Goal: Information Seeking & Learning: Learn about a topic

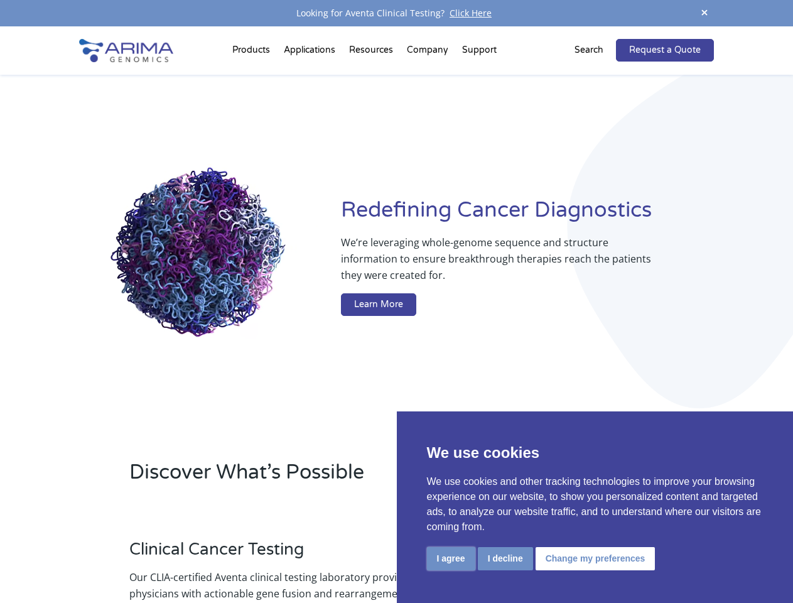
click at [451, 558] on button "I agree" at bounding box center [451, 558] width 48 height 23
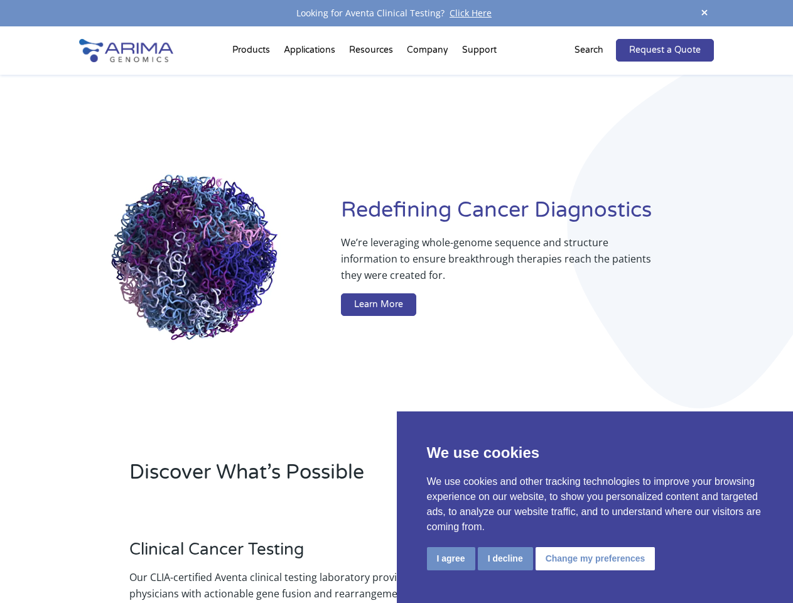
click at [505, 558] on div at bounding box center [597, 596] width 233 height 139
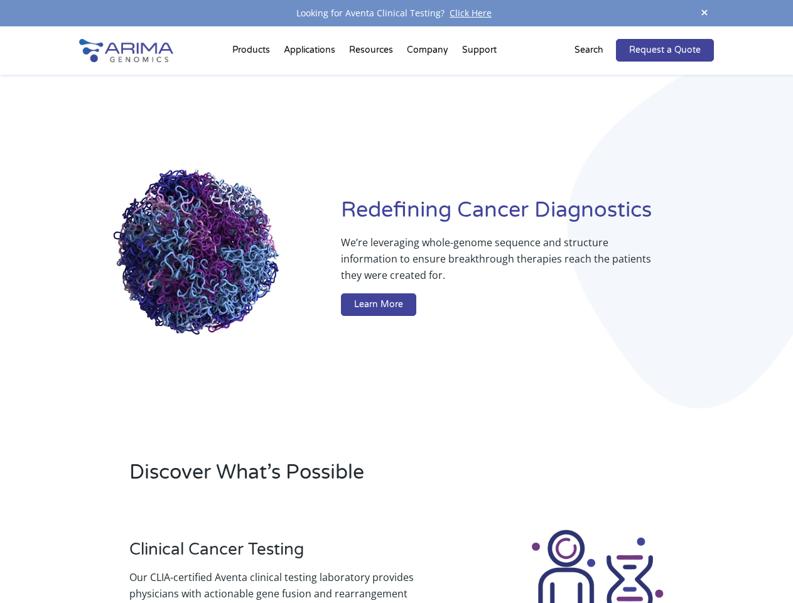
click at [593, 558] on img at bounding box center [596, 596] width 139 height 139
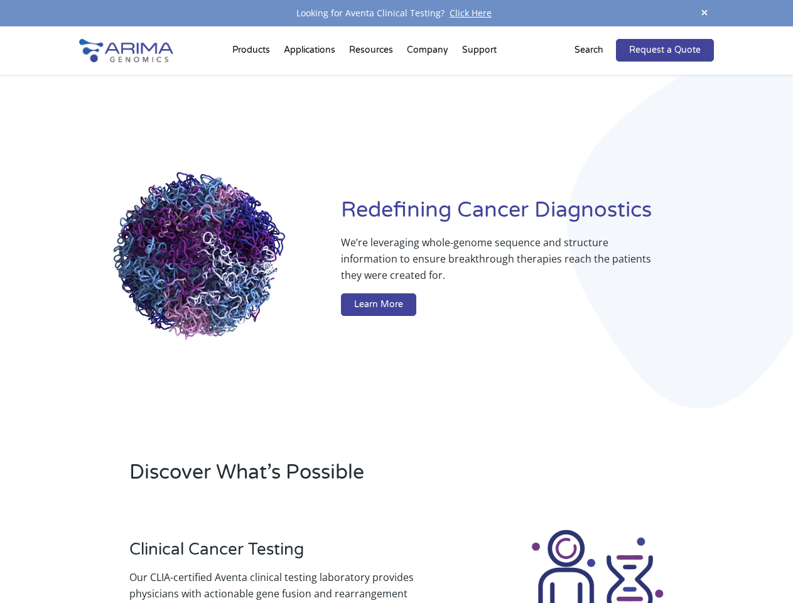
click at [704, 13] on span at bounding box center [704, 13] width 19 height 17
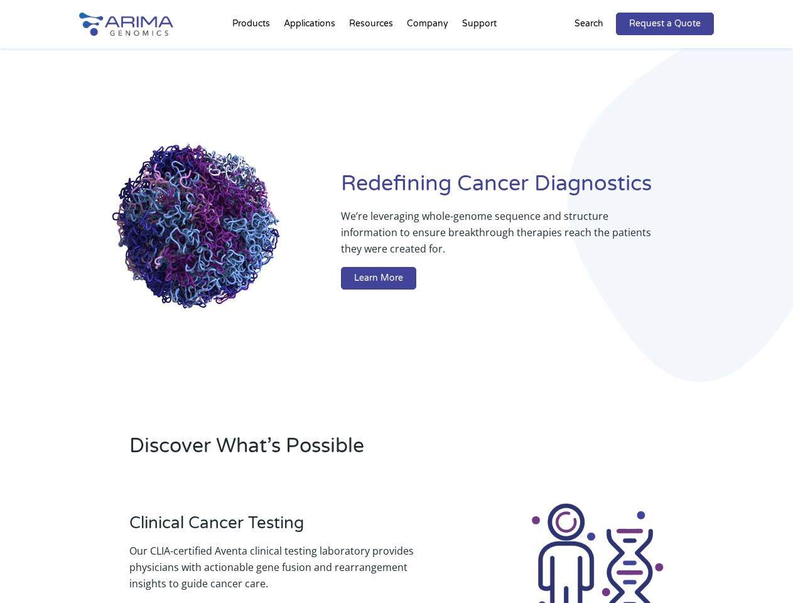
click at [253, 53] on div "Redefining [MEDICAL_DATA] Diagnostics We’re leveraging whole-genome sequence an…" at bounding box center [396, 232] width 634 height 368
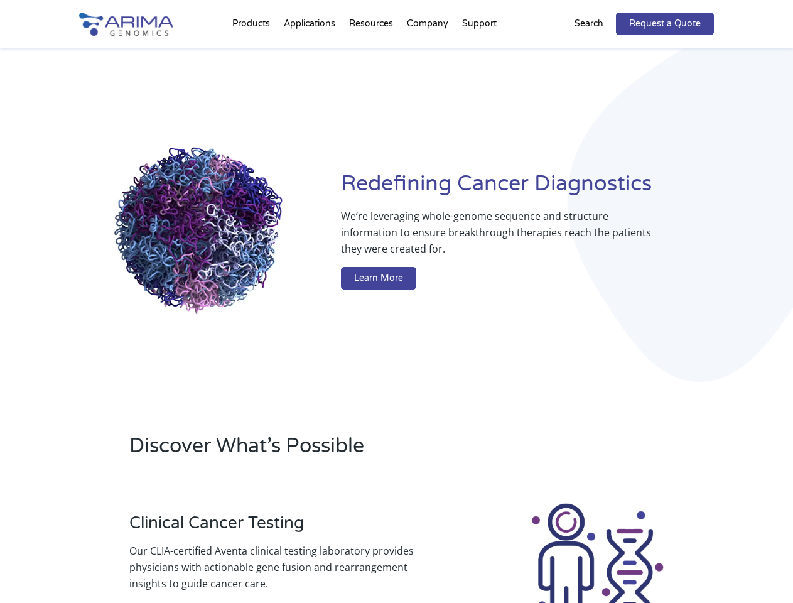
click at [372, 53] on div "Redefining [MEDICAL_DATA] Diagnostics We’re leveraging whole-genome sequence an…" at bounding box center [396, 232] width 634 height 368
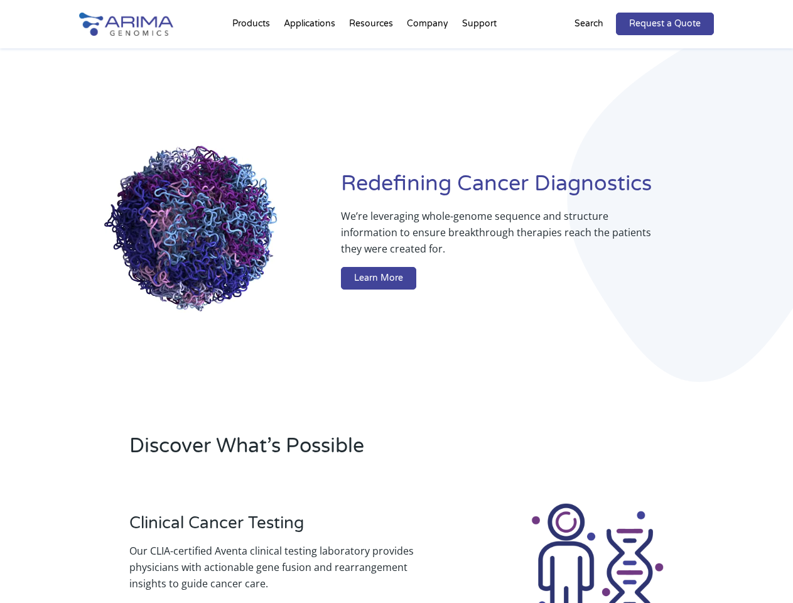
click at [428, 53] on div "Redefining [MEDICAL_DATA] Diagnostics We’re leveraging whole-genome sequence an…" at bounding box center [396, 232] width 634 height 368
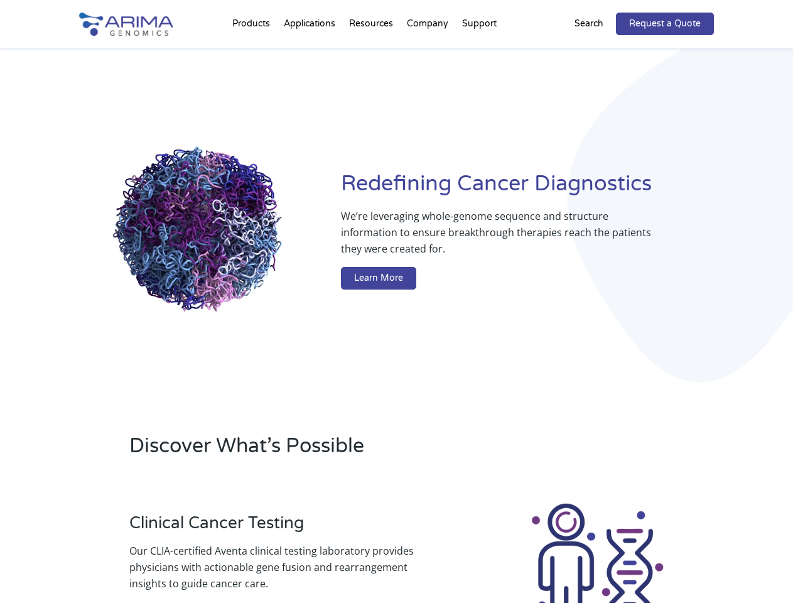
click at [479, 53] on div "Redefining [MEDICAL_DATA] Diagnostics We’re leveraging whole-genome sequence an…" at bounding box center [396, 232] width 634 height 368
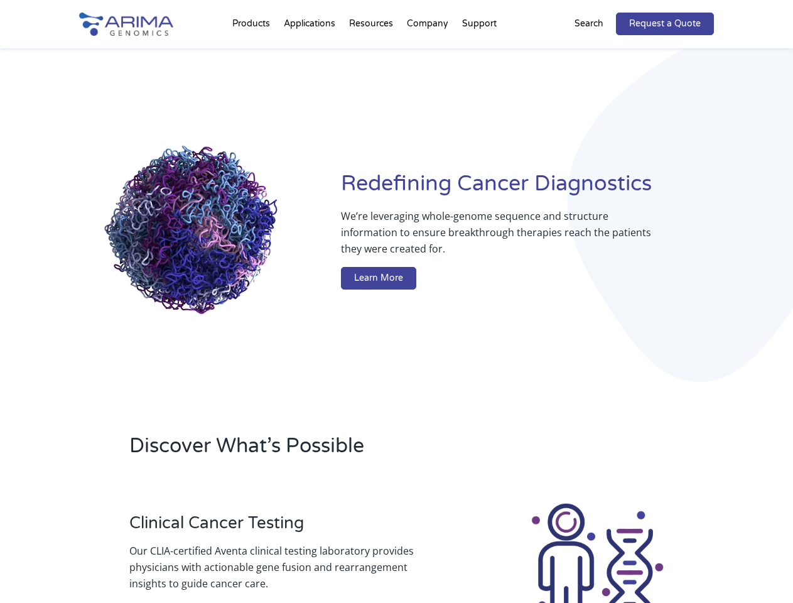
click at [596, 50] on div "Redefining [MEDICAL_DATA] Diagnostics We’re leveraging whole-genome sequence an…" at bounding box center [396, 232] width 634 height 368
